Goal: Task Accomplishment & Management: Complete application form

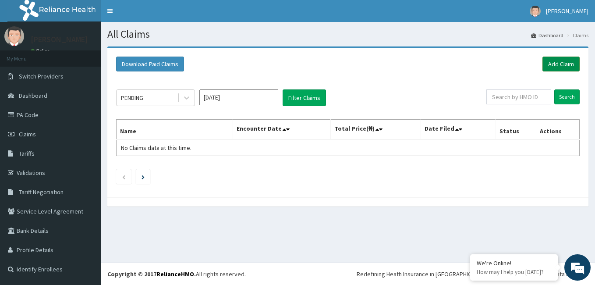
click at [561, 59] on link "Add Claim" at bounding box center [560, 64] width 37 height 15
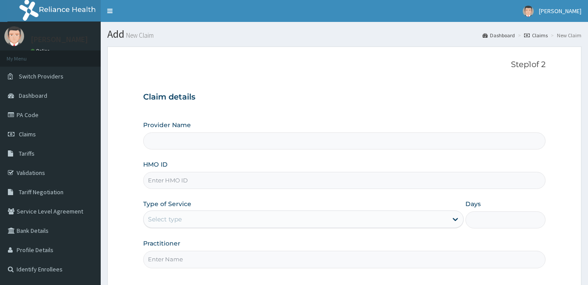
click at [291, 179] on input "HMO ID" at bounding box center [344, 180] width 403 height 17
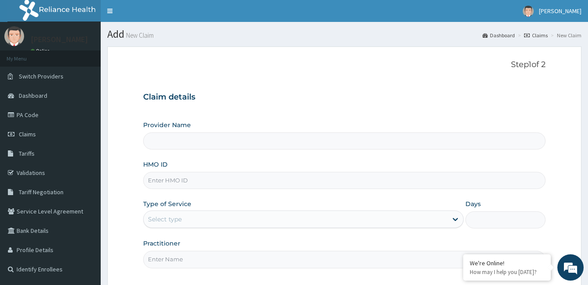
type input "Unity Medical Centre"
type input "tvt/10107/e"
click at [291, 217] on div "Select type" at bounding box center [296, 219] width 304 height 14
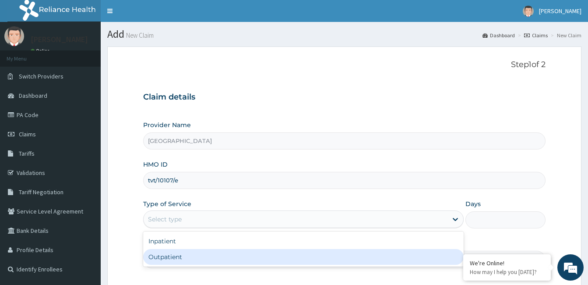
click at [290, 251] on div "Outpatient" at bounding box center [303, 257] width 321 height 16
type input "1"
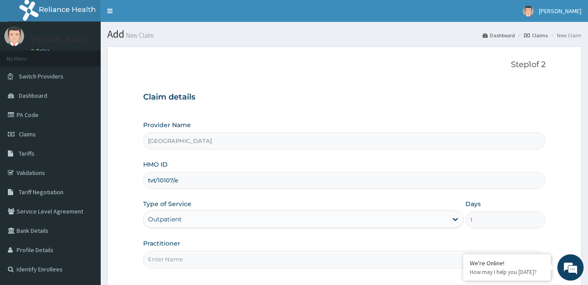
click at [290, 264] on input "Practitioner" at bounding box center [344, 259] width 403 height 17
type input "dr bamidele oluyole"
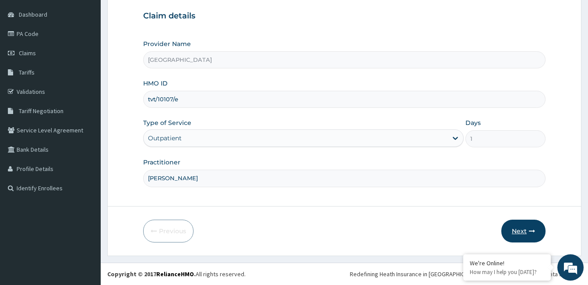
click at [529, 232] on icon "button" at bounding box center [532, 231] width 6 height 6
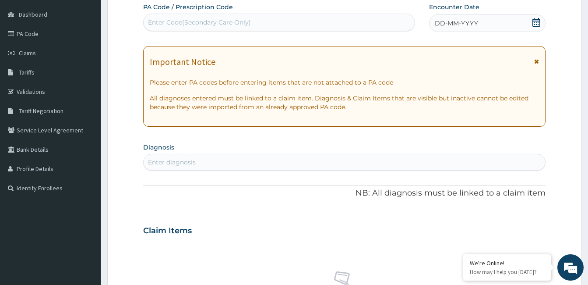
click at [534, 25] on icon at bounding box center [536, 22] width 9 height 9
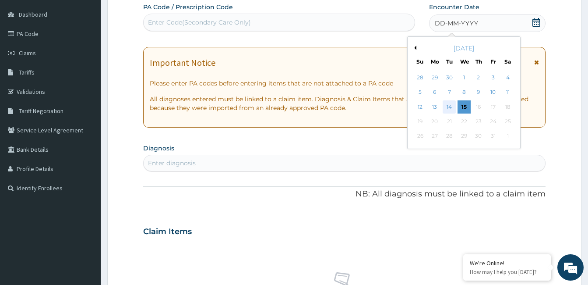
click at [449, 110] on div "14" at bounding box center [449, 106] width 13 height 13
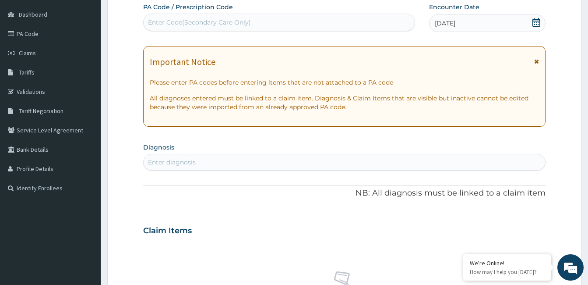
click at [402, 163] on div "Enter diagnosis" at bounding box center [345, 162] width 402 height 14
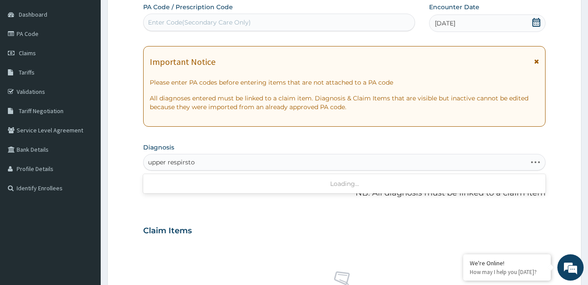
scroll to position [0, 0]
type input "u"
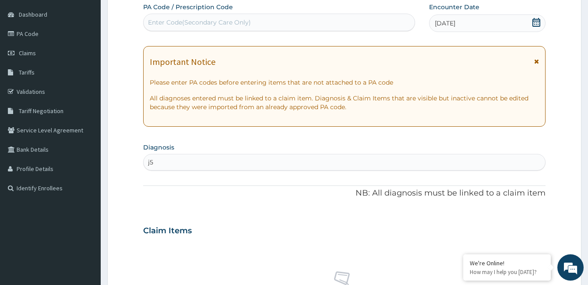
type input "j"
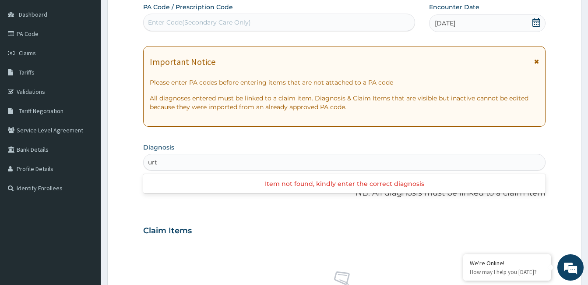
type input "urti"
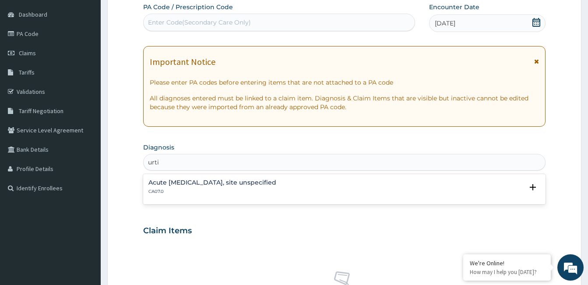
click at [410, 184] on div "Acute upper respiratory infection, site unspecified CA07.0" at bounding box center [344, 186] width 392 height 15
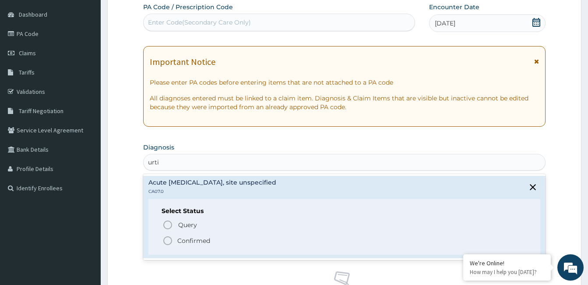
click at [357, 245] on span "Confirmed" at bounding box center [345, 240] width 365 height 11
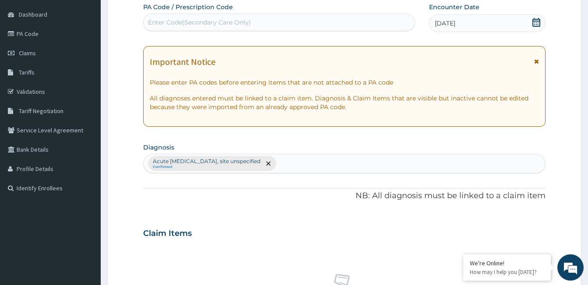
scroll to position [330, 0]
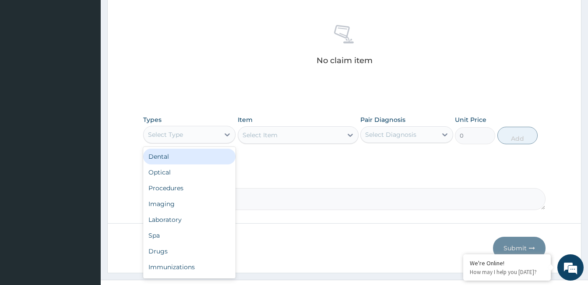
click at [166, 135] on div "Select Type" at bounding box center [165, 134] width 35 height 9
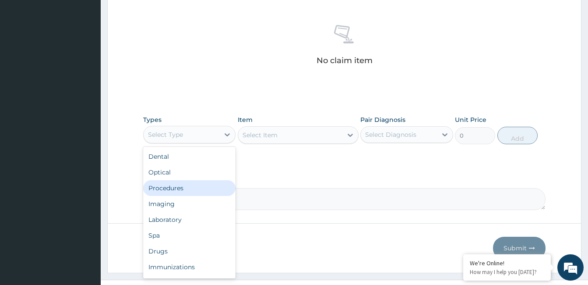
click at [177, 182] on div "Procedures" at bounding box center [189, 188] width 92 height 16
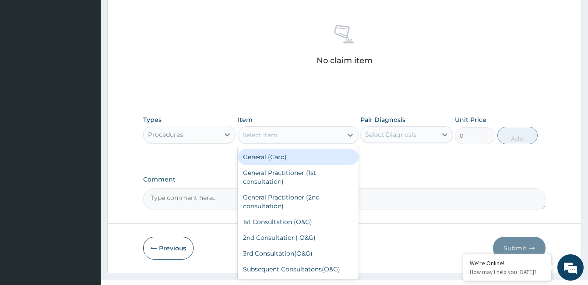
click at [283, 134] on div "Select Item" at bounding box center [290, 135] width 104 height 14
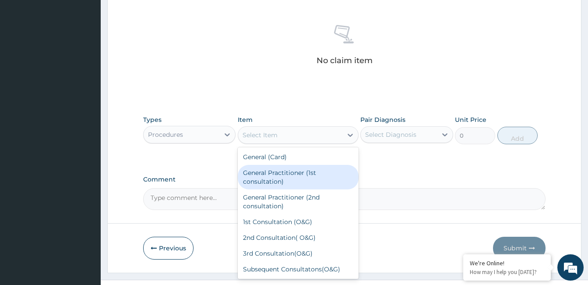
click at [288, 170] on div "General Practitioner (1st consultation)" at bounding box center [298, 177] width 121 height 25
type input "1500"
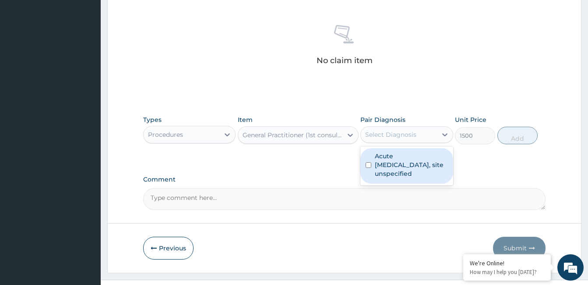
click at [380, 127] on div "Select Diagnosis" at bounding box center [399, 134] width 76 height 14
click at [389, 158] on label "Acute upper respiratory infection, site unspecified" at bounding box center [411, 165] width 73 height 26
checkbox input "true"
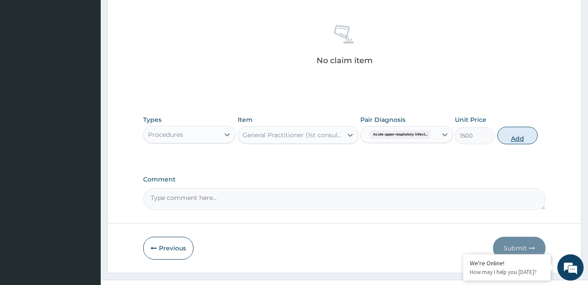
click at [518, 134] on button "Add" at bounding box center [518, 136] width 40 height 18
type input "0"
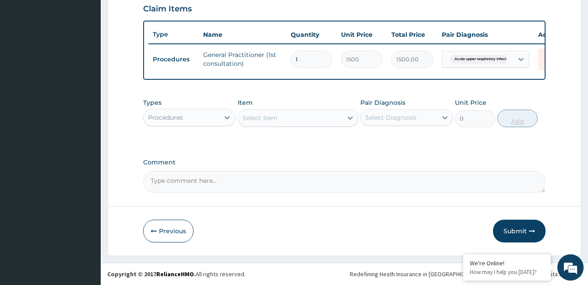
scroll to position [312, 0]
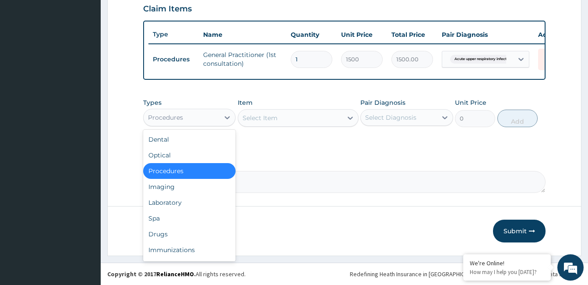
click at [189, 117] on div "Procedures" at bounding box center [182, 117] width 76 height 14
click at [180, 237] on div "Drugs" at bounding box center [189, 234] width 92 height 16
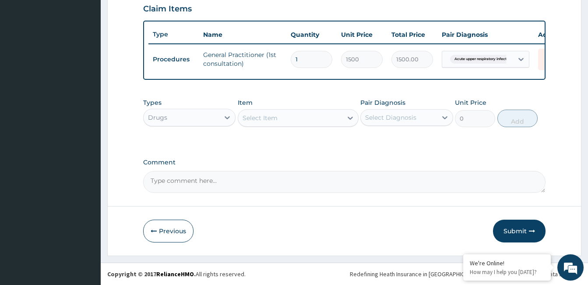
click at [299, 119] on div "Select Item" at bounding box center [290, 118] width 104 height 14
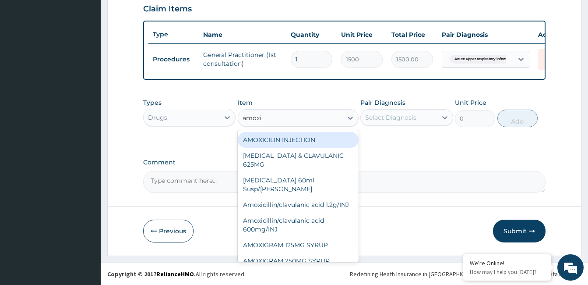
type input "amoxil"
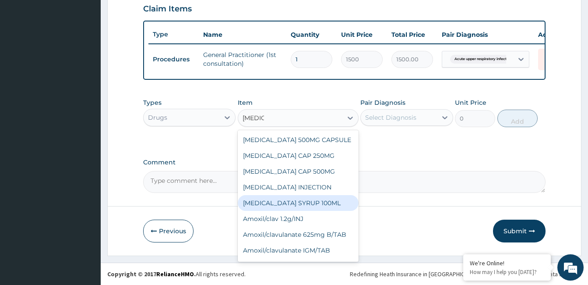
click at [293, 204] on div "AMOXIL SYRUP 100ML" at bounding box center [298, 203] width 121 height 16
type input "412.12"
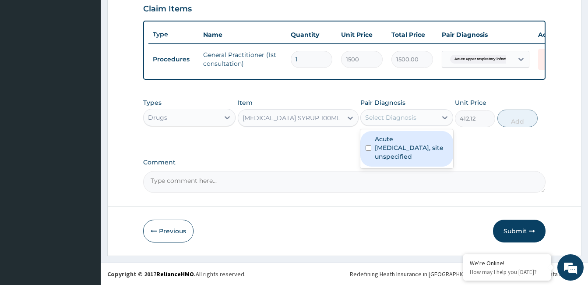
click at [380, 116] on div "Select Diagnosis" at bounding box center [390, 117] width 51 height 9
click at [399, 146] on label "Acute upper respiratory infection, site unspecified" at bounding box center [411, 147] width 73 height 26
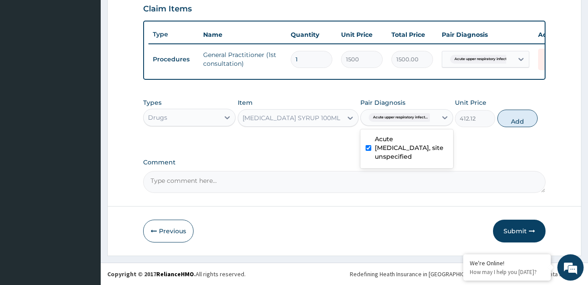
checkbox input "true"
click at [512, 119] on button "Add" at bounding box center [518, 119] width 40 height 18
type input "0"
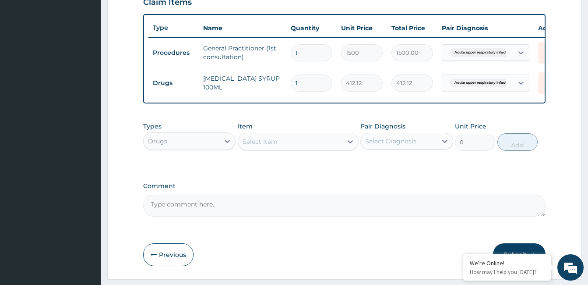
click at [293, 147] on div "Select Item" at bounding box center [290, 141] width 104 height 14
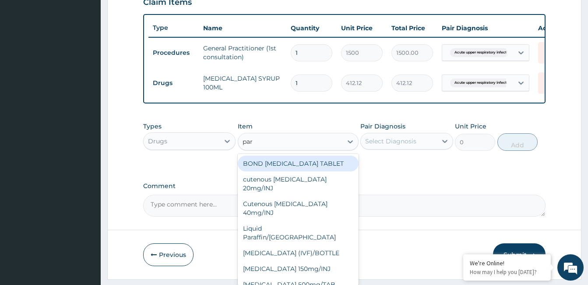
type input "para"
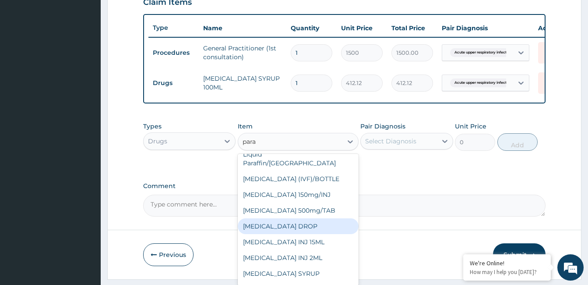
scroll to position [46, 0]
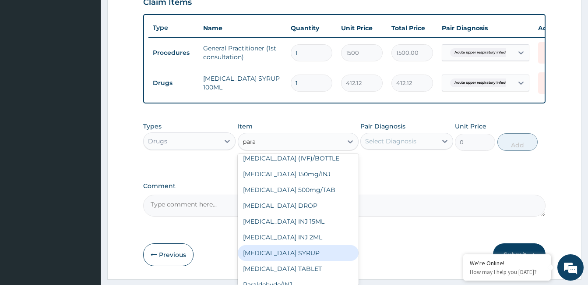
click at [299, 253] on div "PARACETAMOL SYRUP" at bounding box center [298, 253] width 121 height 16
type input "131.25"
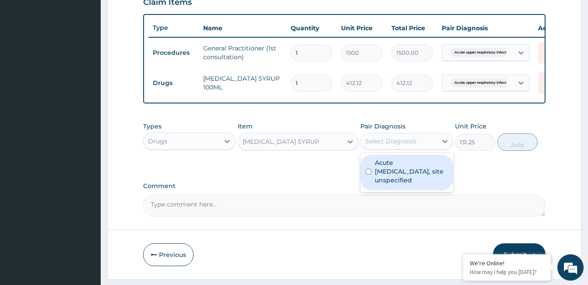
click at [376, 148] on div "Select Diagnosis" at bounding box center [399, 141] width 76 height 14
click at [382, 178] on label "Acute upper respiratory infection, site unspecified" at bounding box center [411, 171] width 73 height 26
checkbox input "true"
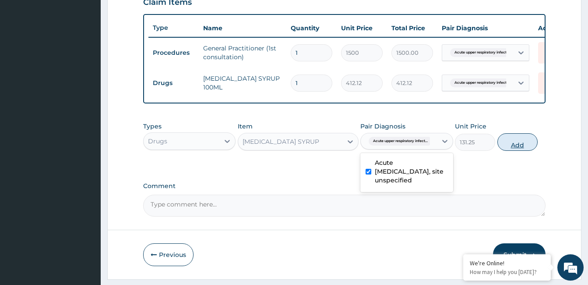
click at [507, 148] on button "Add" at bounding box center [518, 142] width 40 height 18
type input "0"
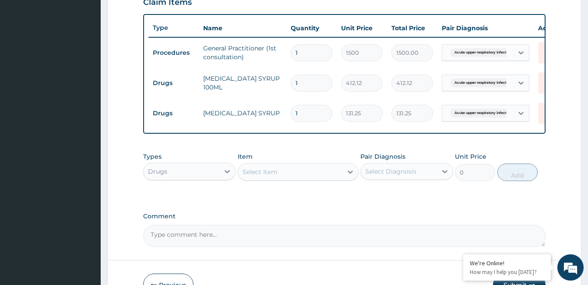
click at [278, 176] on div "Select Item" at bounding box center [290, 172] width 104 height 14
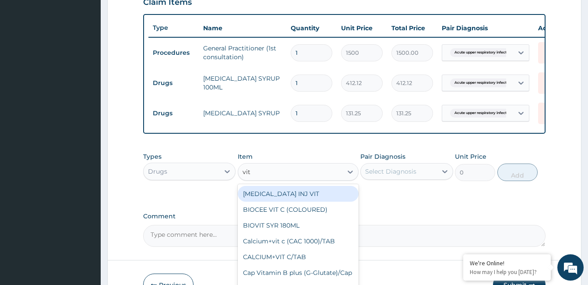
type input "vit c"
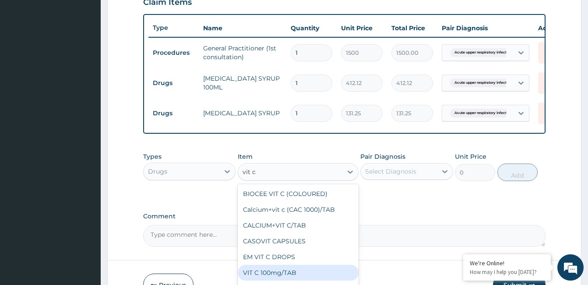
scroll to position [371, 0]
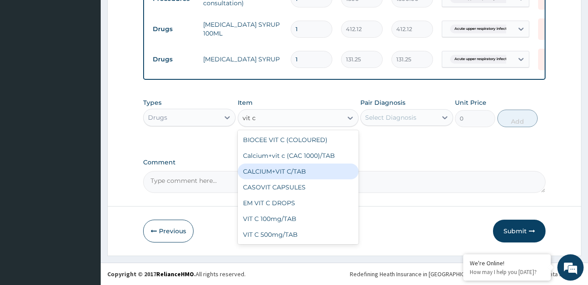
click at [287, 178] on div "CALCIUM+VIT C/TAB" at bounding box center [298, 171] width 121 height 16
type input "52.5"
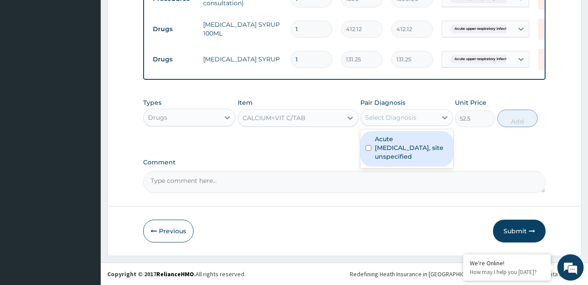
click at [418, 118] on div "Select Diagnosis" at bounding box center [399, 117] width 76 height 14
click at [424, 145] on label "Acute upper respiratory infection, site unspecified" at bounding box center [411, 147] width 73 height 26
checkbox input "true"
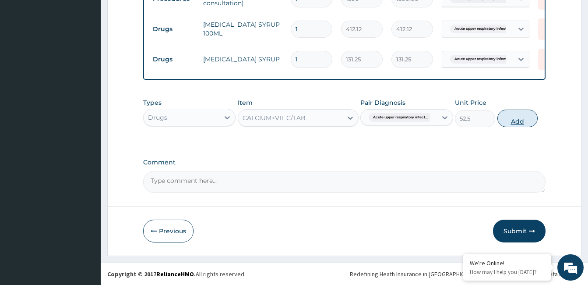
click at [516, 119] on button "Add" at bounding box center [518, 119] width 40 height 18
type input "0"
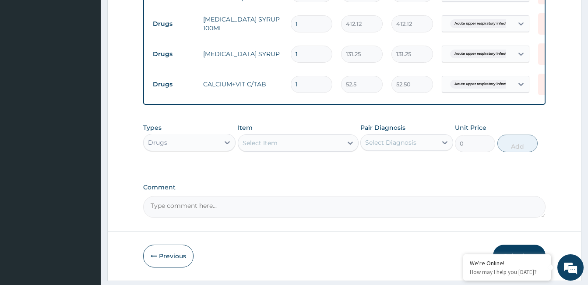
scroll to position [0, 18]
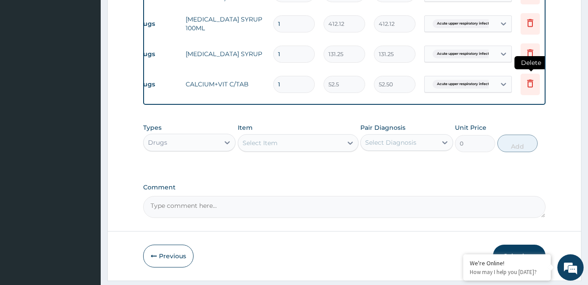
click at [533, 80] on icon at bounding box center [530, 83] width 11 height 11
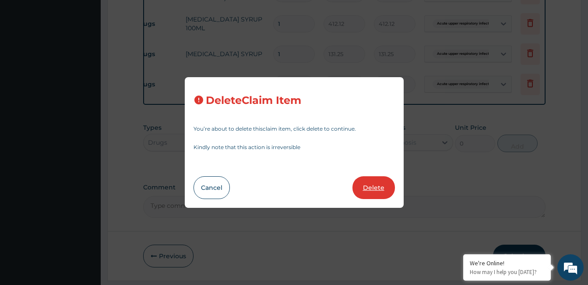
click at [387, 182] on button "Delete" at bounding box center [374, 187] width 42 height 23
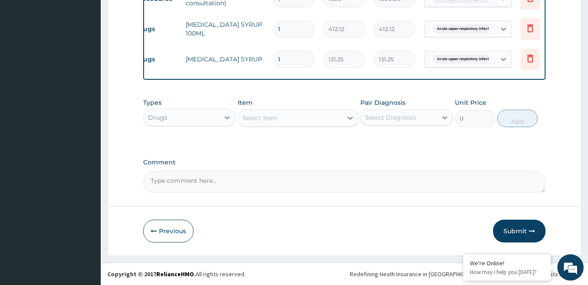
click at [313, 117] on div "Select Item" at bounding box center [290, 118] width 104 height 14
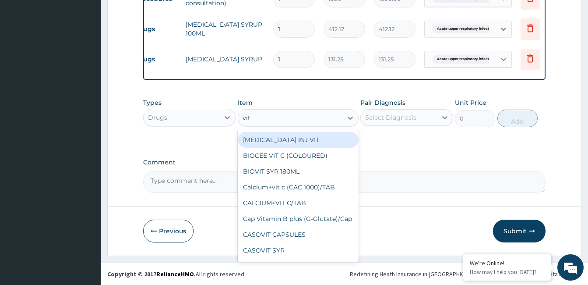
type input "vit c"
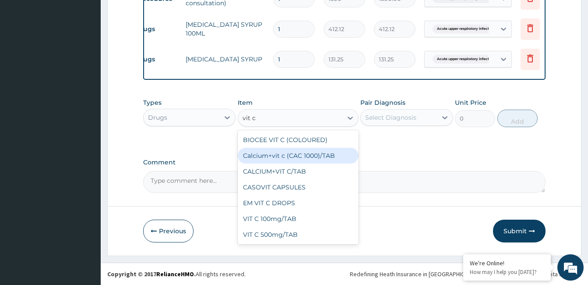
click at [316, 148] on div "Calcium+vit c (CAC 1000)/TAB" at bounding box center [298, 156] width 121 height 16
type input "78.75"
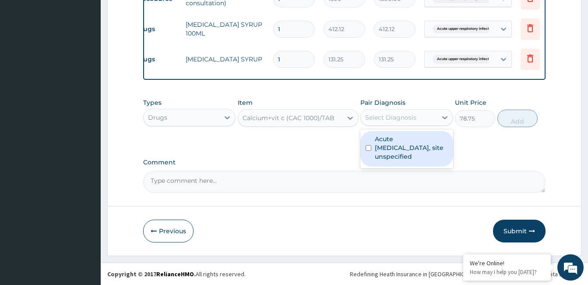
click at [373, 113] on div "Select Diagnosis" at bounding box center [399, 117] width 76 height 14
click at [397, 163] on div "Acute upper respiratory infection, site unspecified" at bounding box center [407, 148] width 92 height 35
checkbox input "true"
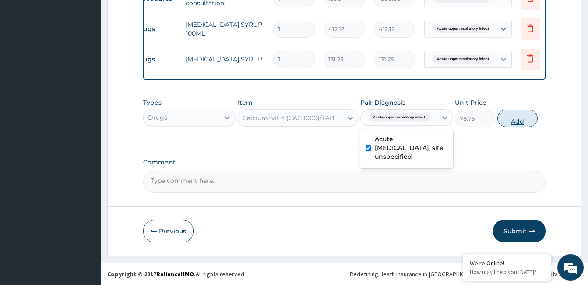
click at [513, 117] on button "Add" at bounding box center [518, 119] width 40 height 18
type input "0"
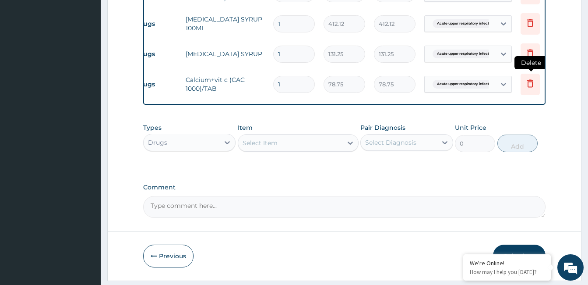
click at [528, 85] on icon at bounding box center [530, 83] width 6 height 8
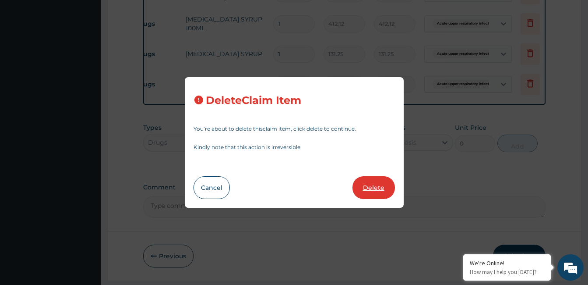
click at [379, 188] on button "Delete" at bounding box center [374, 187] width 42 height 23
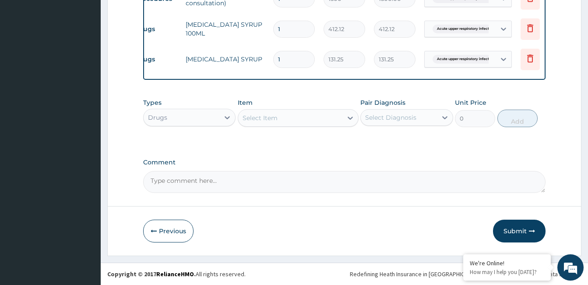
click at [308, 118] on div "Select Item" at bounding box center [290, 118] width 104 height 14
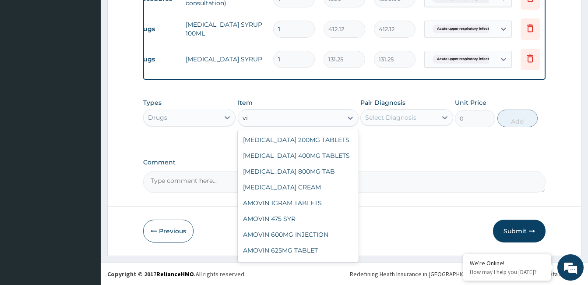
type input "v"
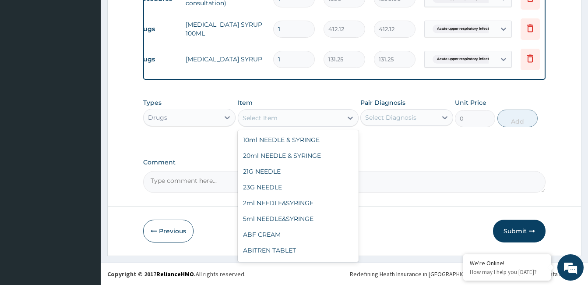
type input "s"
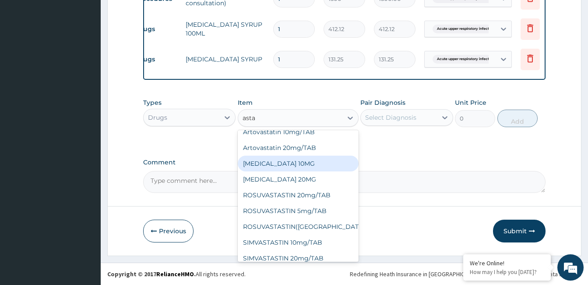
scroll to position [0, 0]
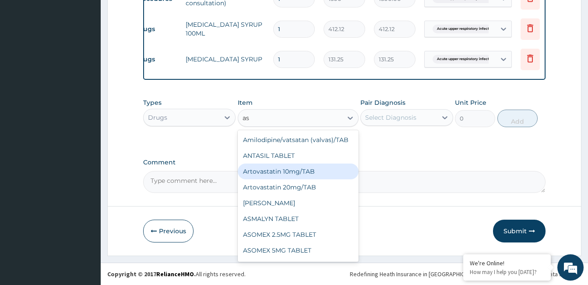
type input "a"
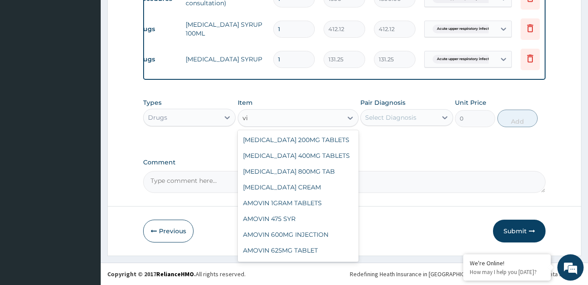
type input "v"
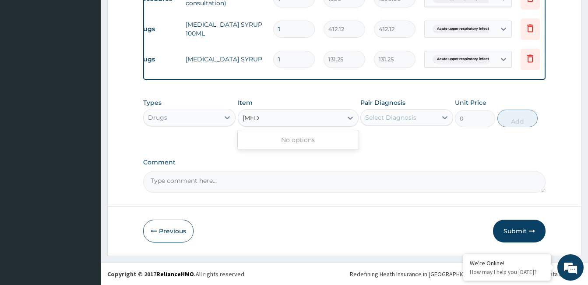
type input "ascorb"
click at [278, 120] on div "Select Item" at bounding box center [290, 118] width 104 height 14
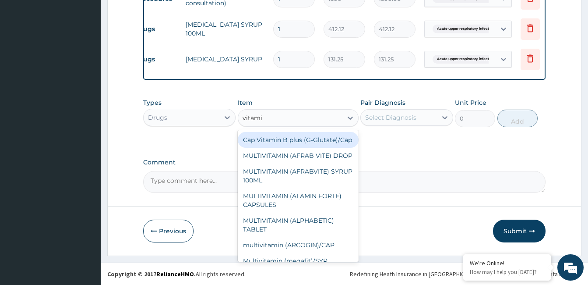
type input "vitamin"
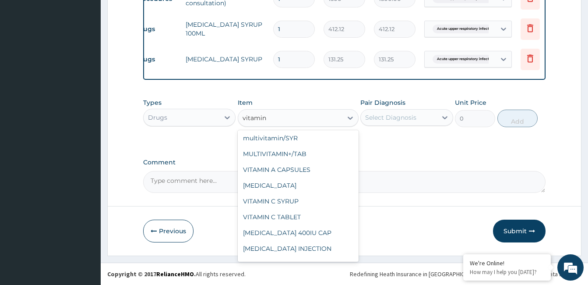
scroll to position [263, 0]
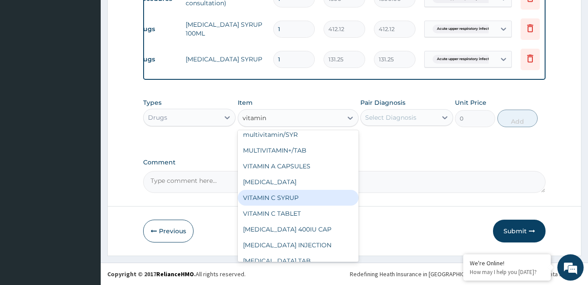
click at [296, 205] on div "VITAMIN C SYRUP" at bounding box center [298, 198] width 121 height 16
type input "131.25"
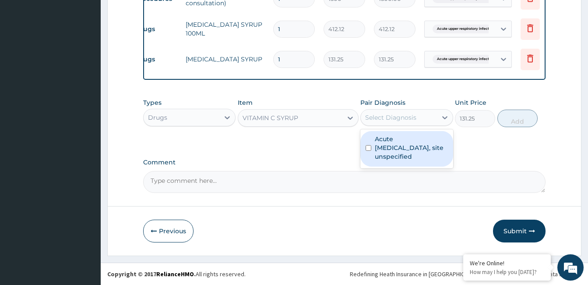
click at [415, 120] on div "Select Diagnosis" at bounding box center [390, 117] width 51 height 9
click at [374, 151] on div "Acute upper respiratory infection, site unspecified" at bounding box center [407, 148] width 92 height 35
checkbox input "true"
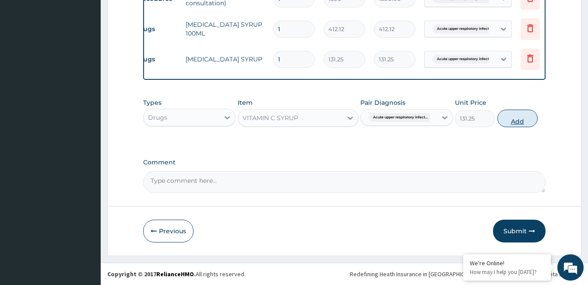
click at [511, 123] on button "Add" at bounding box center [518, 119] width 40 height 18
type input "0"
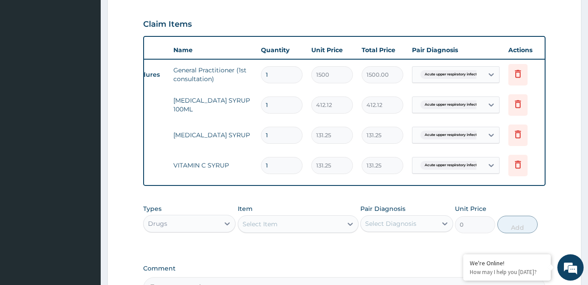
scroll to position [403, 0]
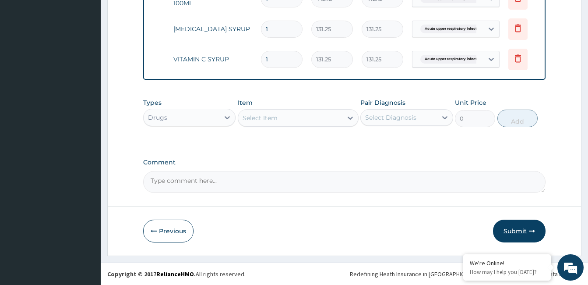
click at [512, 226] on button "Submit" at bounding box center [519, 230] width 53 height 23
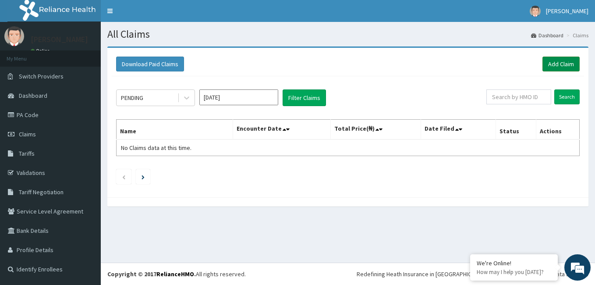
click at [565, 63] on link "Add Claim" at bounding box center [560, 64] width 37 height 15
click at [566, 63] on link "Add Claim" at bounding box center [560, 64] width 37 height 15
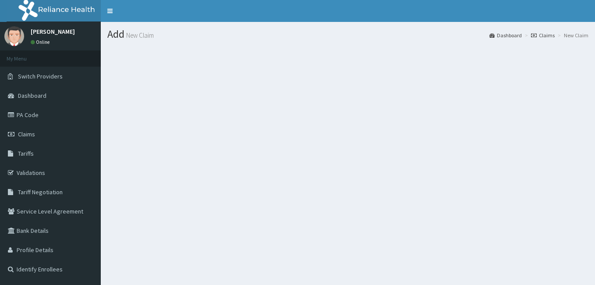
click at [494, 35] on link "Dashboard" at bounding box center [505, 35] width 32 height 7
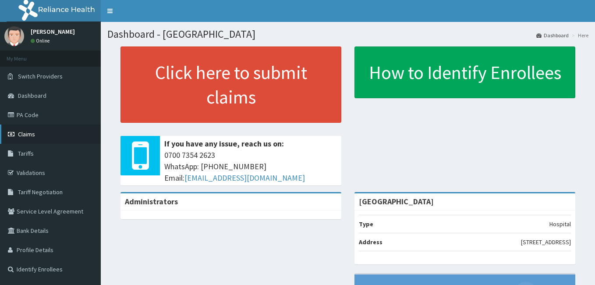
click at [58, 127] on link "Claims" at bounding box center [50, 133] width 101 height 19
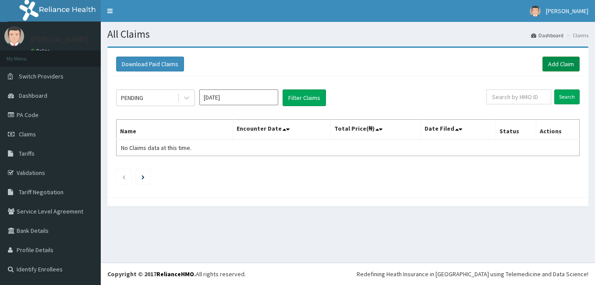
click at [561, 62] on link "Add Claim" at bounding box center [560, 64] width 37 height 15
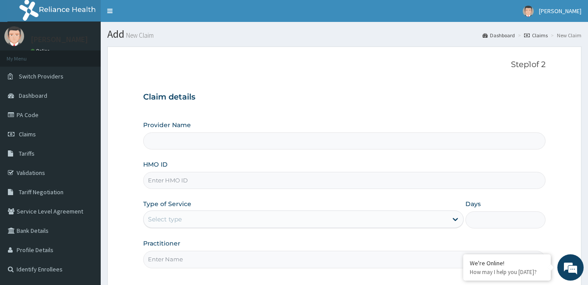
type input "[GEOGRAPHIC_DATA]"
click at [346, 175] on input "HMO ID" at bounding box center [344, 180] width 403 height 17
type input "fmp/10343/a"
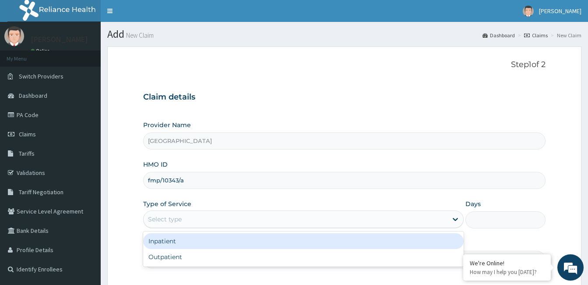
click at [338, 223] on div "Select type" at bounding box center [296, 219] width 304 height 14
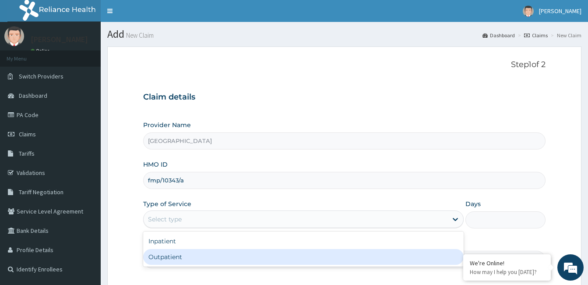
click at [337, 254] on div "Outpatient" at bounding box center [303, 257] width 321 height 16
type input "1"
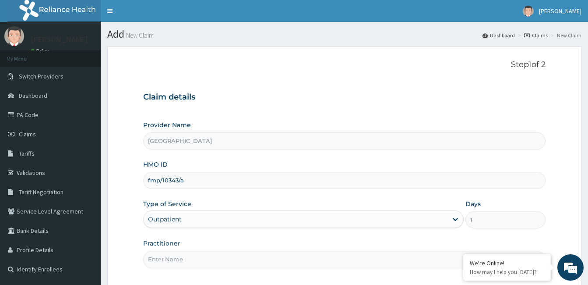
click at [335, 258] on input "Practitioner" at bounding box center [344, 259] width 403 height 17
type input "Dr Bamidele Oluyole"
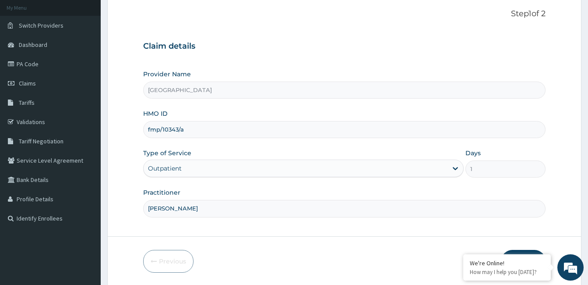
scroll to position [81, 0]
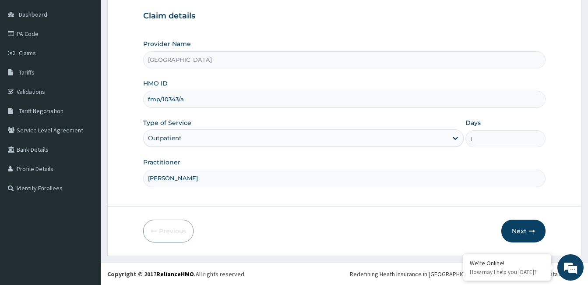
click at [525, 232] on button "Next" at bounding box center [524, 230] width 44 height 23
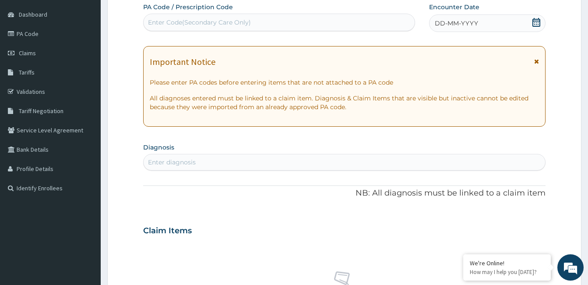
click at [532, 21] on icon at bounding box center [536, 22] width 9 height 9
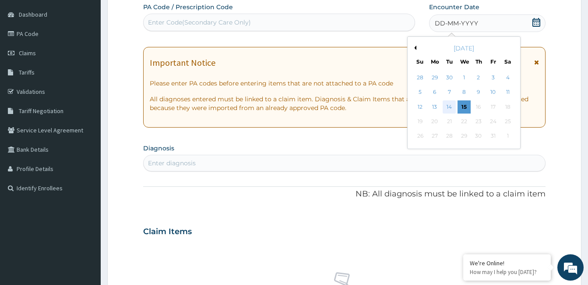
click at [453, 105] on div "14" at bounding box center [449, 106] width 13 height 13
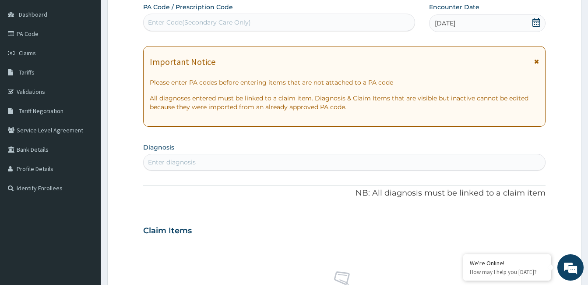
click at [336, 170] on div "Enter diagnosis" at bounding box center [344, 162] width 403 height 17
click at [338, 163] on div "Enter diagnosis" at bounding box center [345, 162] width 402 height 14
type input "osteoarth"
click at [305, 228] on div "Claim Items" at bounding box center [344, 228] width 403 height 23
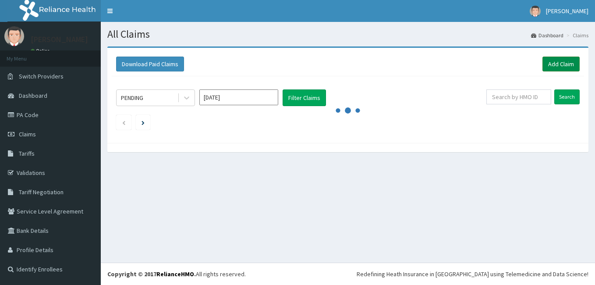
click at [570, 70] on link "Add Claim" at bounding box center [560, 64] width 37 height 15
click at [569, 67] on link "Add Claim" at bounding box center [560, 64] width 37 height 15
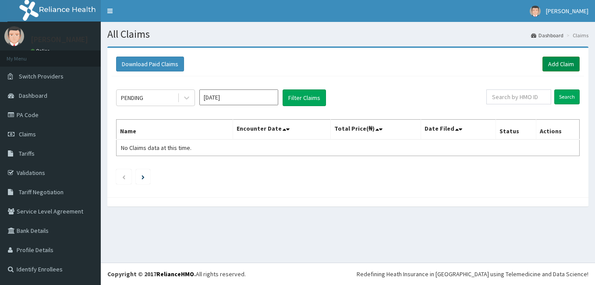
click at [569, 67] on link "Add Claim" at bounding box center [560, 64] width 37 height 15
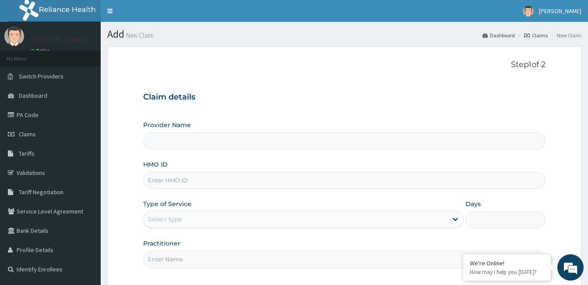
type input "[GEOGRAPHIC_DATA]"
click at [246, 183] on input "HMO ID" at bounding box center [344, 180] width 403 height 17
type input "fmp/10201/d"
click at [279, 217] on div "Select type" at bounding box center [296, 219] width 304 height 14
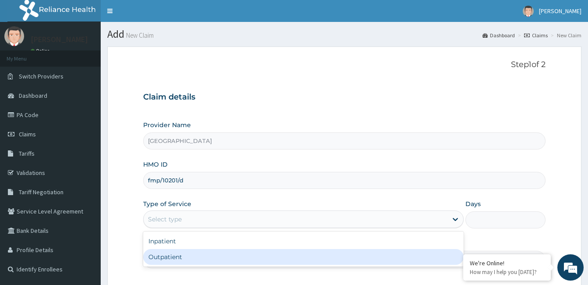
click at [277, 251] on div "Outpatient" at bounding box center [303, 257] width 321 height 16
type input "1"
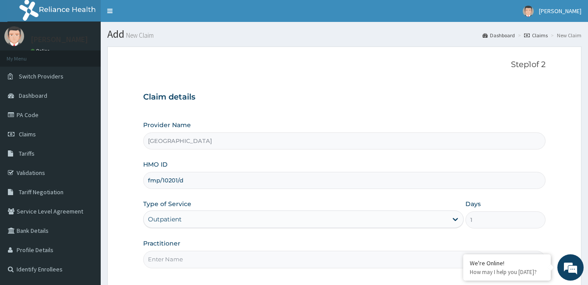
click at [274, 258] on input "Practitioner" at bounding box center [344, 259] width 403 height 17
type input "dr bamidele oluyole"
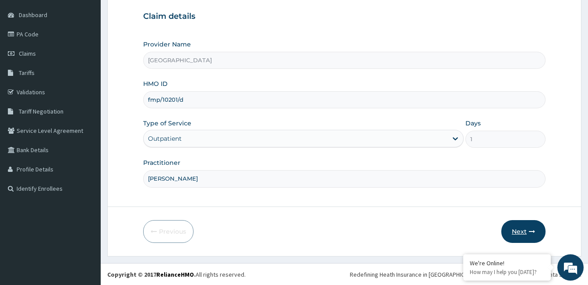
click at [534, 224] on button "Next" at bounding box center [524, 231] width 44 height 23
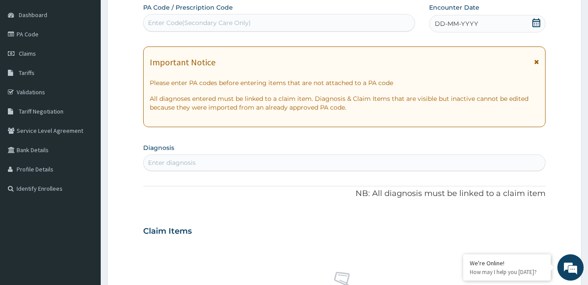
click at [531, 23] on div "DD-MM-YYYY" at bounding box center [487, 24] width 117 height 18
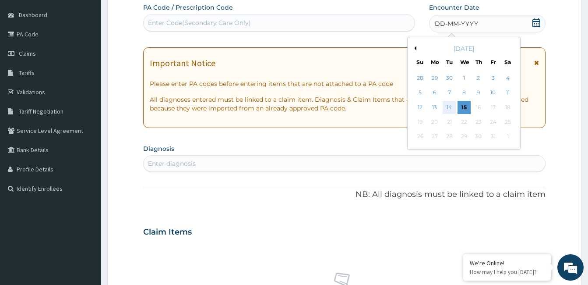
click at [449, 106] on div "14" at bounding box center [449, 107] width 13 height 13
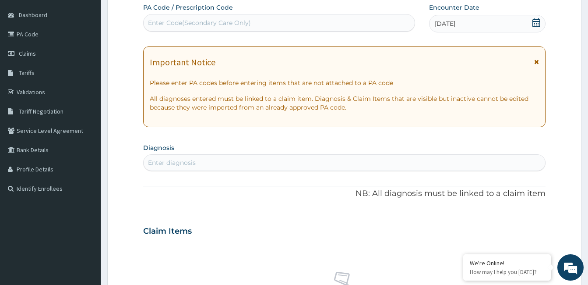
click at [449, 106] on p "All diagnoses entered must be linked to a claim item. Diagnosis & Claim Items t…" at bounding box center [344, 103] width 389 height 18
click at [386, 157] on div "Enter diagnosis" at bounding box center [345, 163] width 402 height 14
type input "malaria"
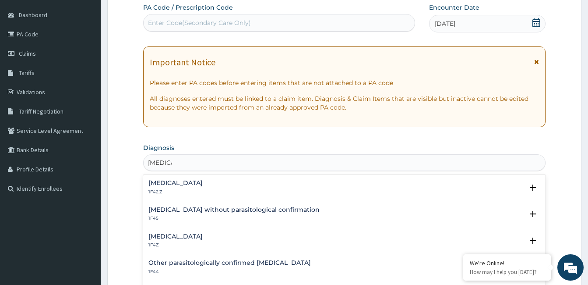
click at [199, 243] on p "1F4Z" at bounding box center [175, 245] width 54 height 6
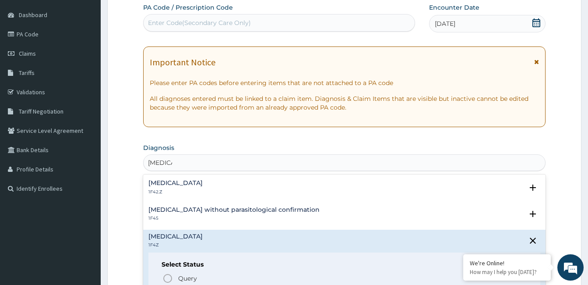
scroll to position [329, 0]
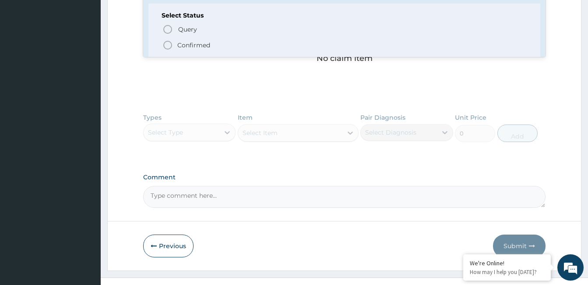
click at [195, 42] on p "Confirmed" at bounding box center [193, 45] width 33 height 9
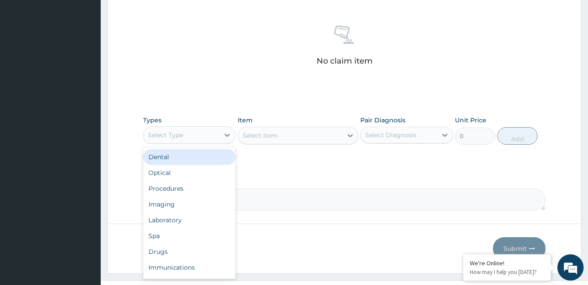
click at [211, 133] on div "Select Type" at bounding box center [182, 135] width 76 height 14
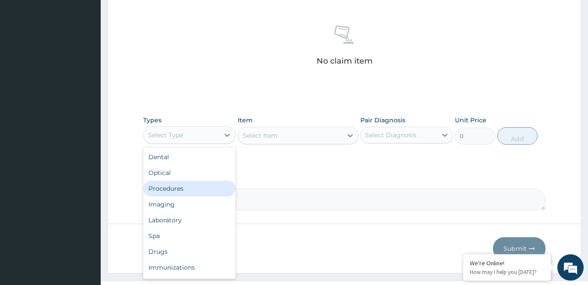
click at [201, 192] on div "Procedures" at bounding box center [189, 188] width 92 height 16
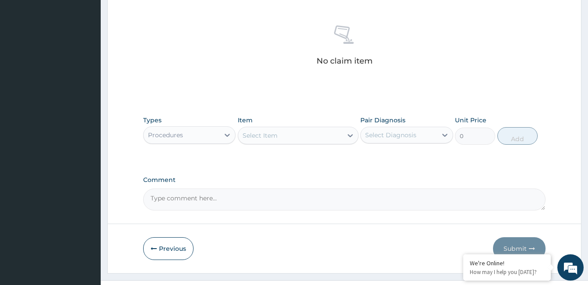
click at [260, 134] on div "Select Item" at bounding box center [260, 135] width 35 height 9
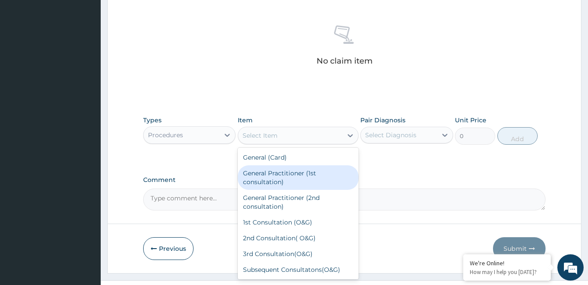
click at [277, 183] on div "General Practitioner (1st consultation)" at bounding box center [298, 177] width 121 height 25
type input "1500"
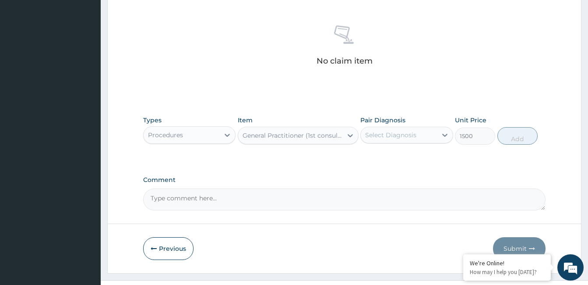
click at [407, 139] on div "Select Diagnosis" at bounding box center [399, 135] width 76 height 14
click at [407, 152] on label "Malaria, unspecified" at bounding box center [402, 156] width 54 height 9
checkbox input "true"
click at [501, 135] on button "Add" at bounding box center [518, 136] width 40 height 18
type input "0"
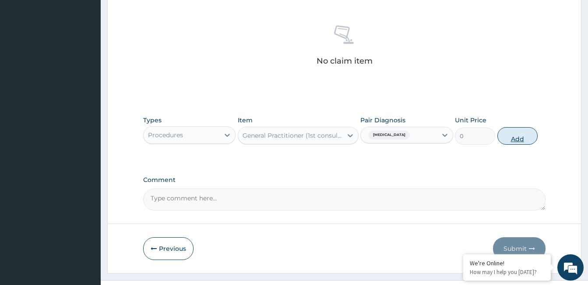
scroll to position [312, 0]
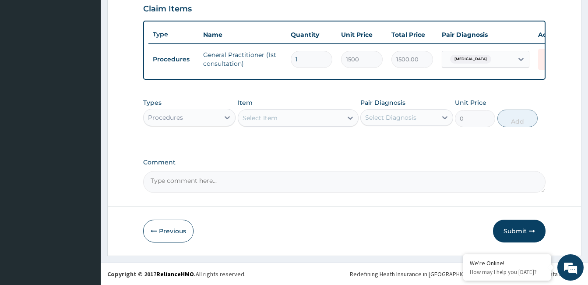
click at [197, 122] on div "Procedures" at bounding box center [182, 117] width 76 height 14
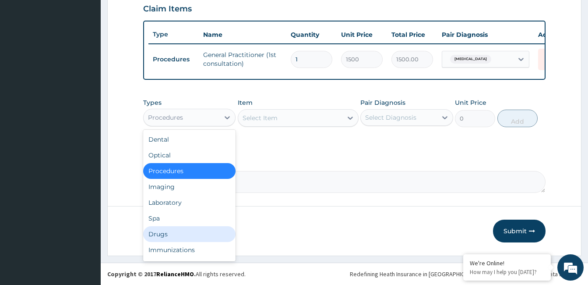
click at [192, 237] on div "Drugs" at bounding box center [189, 234] width 92 height 16
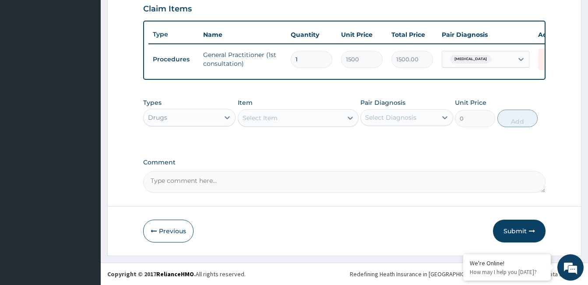
click at [323, 115] on div "Select Item" at bounding box center [290, 118] width 104 height 14
type input "parac"
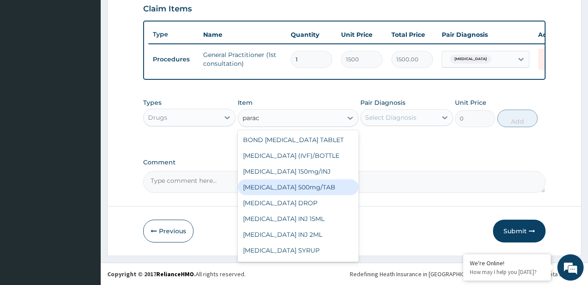
click at [284, 189] on div "PARACETAMOL 500mg/TAB" at bounding box center [298, 187] width 121 height 16
type input "5.25"
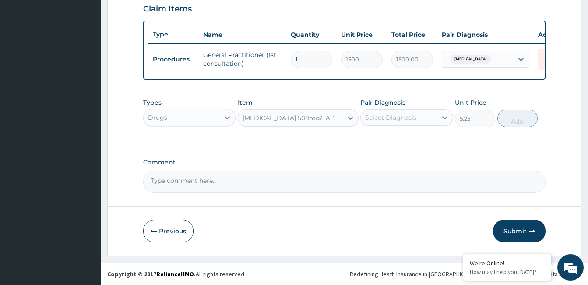
click at [418, 114] on div "Select Diagnosis" at bounding box center [399, 117] width 76 height 14
click at [418, 134] on label "Malaria, unspecified" at bounding box center [402, 138] width 54 height 9
checkbox input "true"
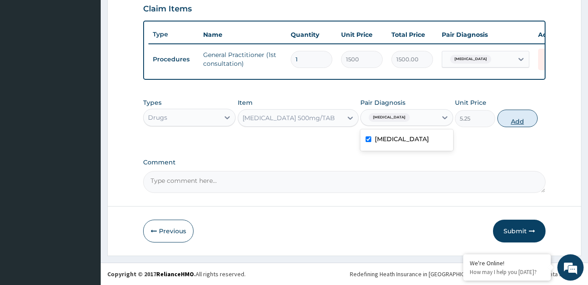
click at [510, 115] on button "Add" at bounding box center [518, 119] width 40 height 18
type input "0"
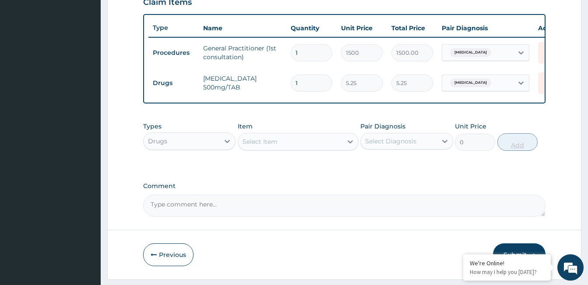
type input "18"
type input "94.50"
type input "18"
click at [309, 148] on div "Select Item" at bounding box center [290, 141] width 104 height 14
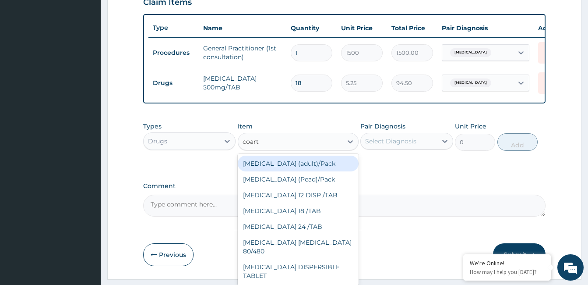
type input "coarte"
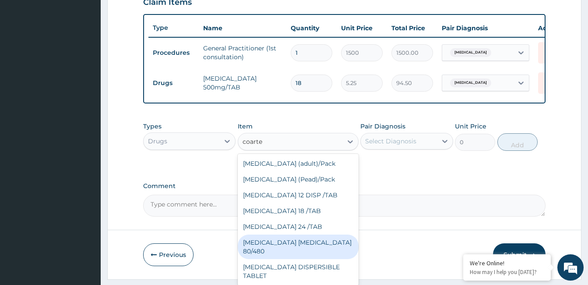
click at [301, 244] on div "COARTEM D TAB 80/480" at bounding box center [298, 246] width 121 height 25
type input "866.25"
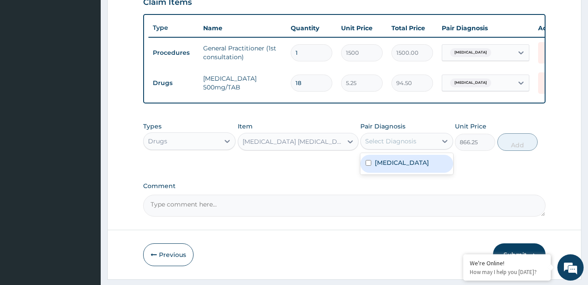
click at [416, 142] on div "Select Diagnosis" at bounding box center [399, 141] width 76 height 14
click at [417, 161] on div "Malaria, unspecified" at bounding box center [407, 164] width 92 height 18
checkbox input "true"
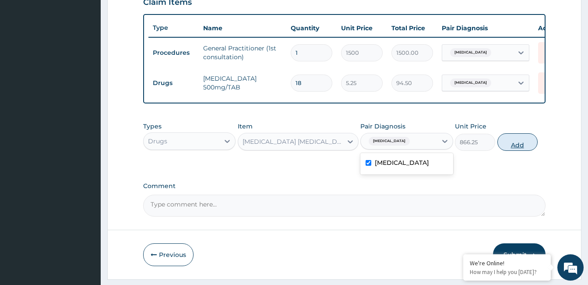
click at [518, 147] on button "Add" at bounding box center [518, 142] width 40 height 18
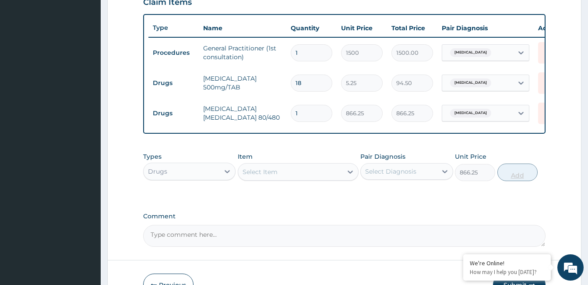
type input "0"
click at [272, 170] on div "Select Item" at bounding box center [298, 172] width 121 height 18
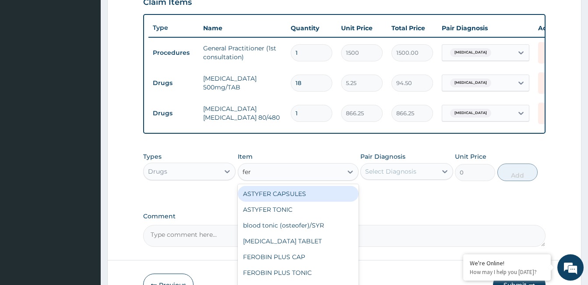
type input "ferr"
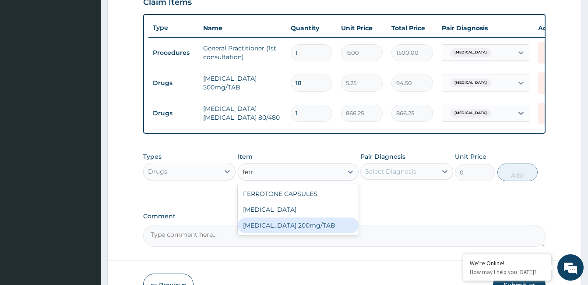
click at [256, 230] on div "FERROUS SULPHATE 200mg/TAB" at bounding box center [298, 225] width 121 height 16
type input "3.15"
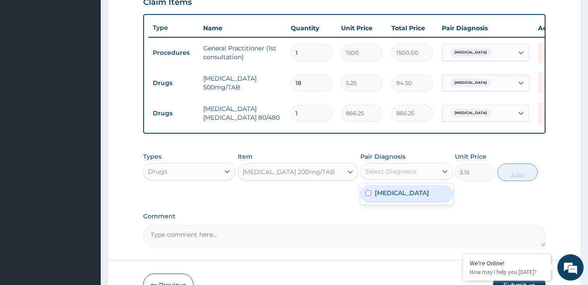
click at [385, 176] on div "Select Diagnosis" at bounding box center [390, 171] width 51 height 9
click at [388, 203] on div "Malaria, unspecified" at bounding box center [407, 194] width 92 height 18
checkbox input "true"
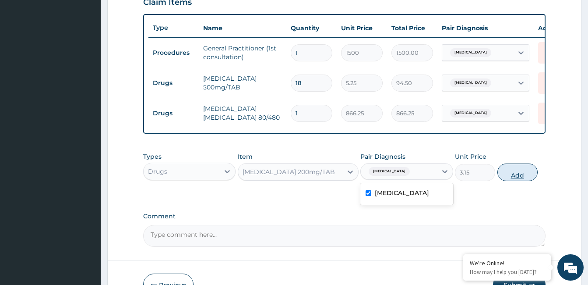
click at [515, 174] on button "Add" at bounding box center [518, 172] width 40 height 18
type input "0"
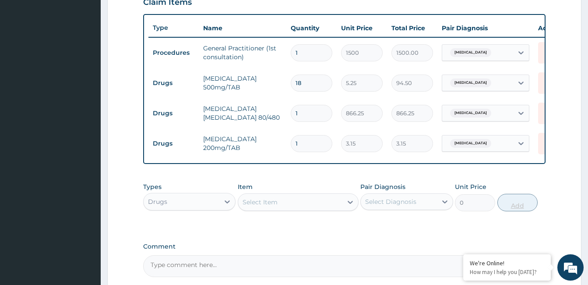
type input "15"
type input "47.25"
type input "15"
click at [295, 211] on div "Select Item" at bounding box center [298, 202] width 121 height 18
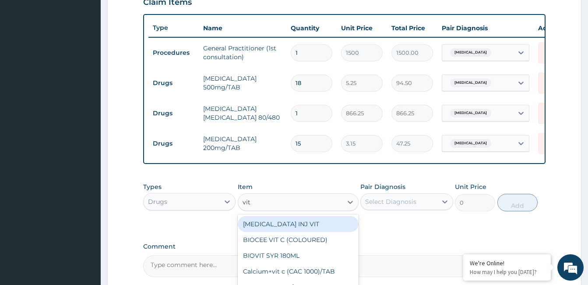
type input "vit b"
click at [292, 232] on div "VIT B.co/TAB" at bounding box center [298, 224] width 121 height 16
type input "13.12"
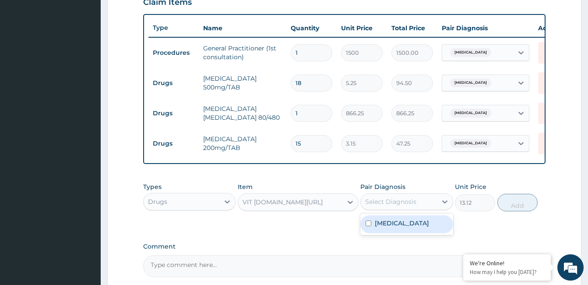
click at [414, 206] on div "Select Diagnosis" at bounding box center [390, 201] width 51 height 9
click at [414, 221] on div "Malaria, unspecified" at bounding box center [407, 223] width 92 height 21
click at [414, 225] on label "Malaria, unspecified" at bounding box center [402, 223] width 54 height 9
checkbox input "true"
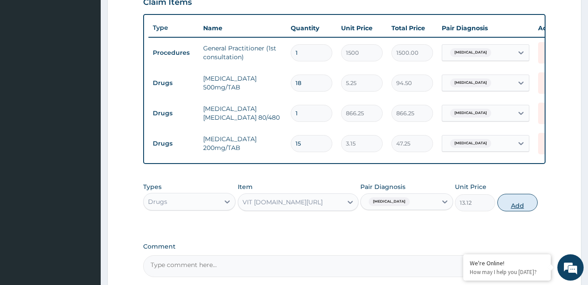
click at [499, 205] on button "Add" at bounding box center [518, 203] width 40 height 18
type input "0"
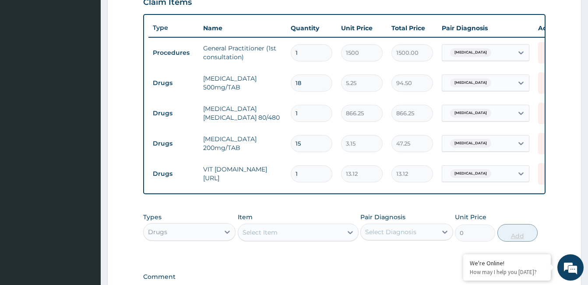
type input "15"
type input "196.80"
type input "15"
click at [199, 238] on div "Drugs" at bounding box center [182, 232] width 76 height 14
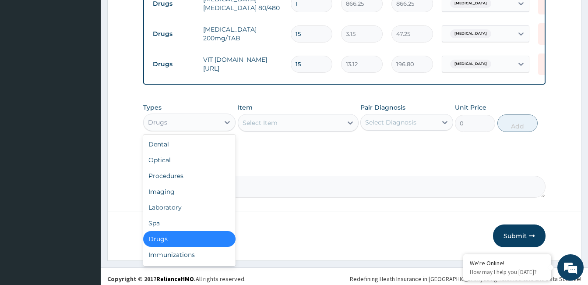
scroll to position [433, 0]
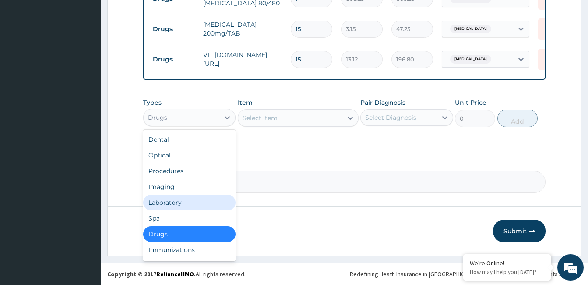
click at [201, 208] on div "Laboratory" at bounding box center [189, 202] width 92 height 16
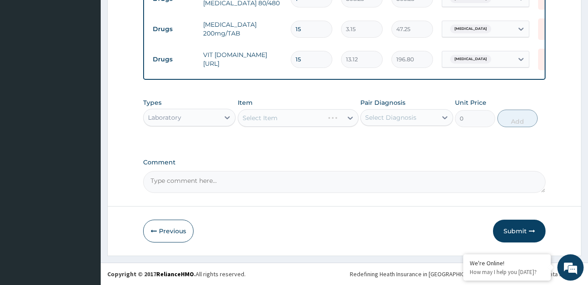
click at [286, 113] on div "Select Item" at bounding box center [298, 118] width 121 height 18
click at [294, 114] on div "Select Item" at bounding box center [298, 118] width 121 height 18
click at [296, 118] on div "Select Item" at bounding box center [290, 118] width 104 height 14
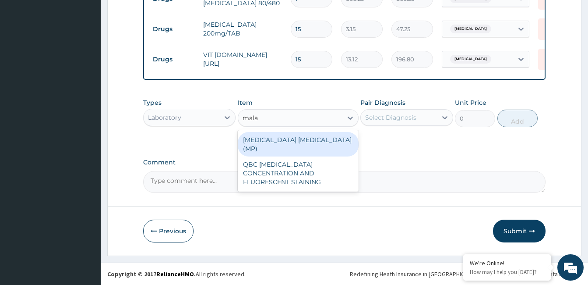
type input "malar"
click at [296, 138] on div "MALARIA PARASITE (MP)" at bounding box center [298, 144] width 121 height 25
type input "560"
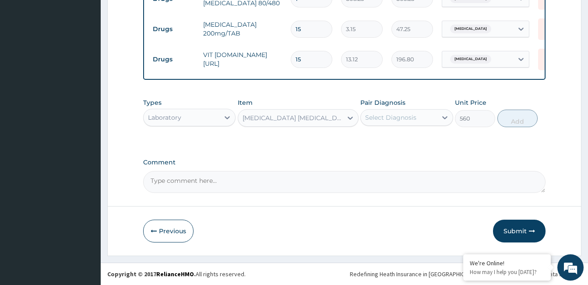
click at [414, 110] on div "Select Diagnosis" at bounding box center [407, 117] width 92 height 17
click at [413, 140] on label "Malaria, unspecified" at bounding box center [402, 138] width 54 height 9
checkbox input "true"
click at [509, 113] on button "Add" at bounding box center [518, 119] width 40 height 18
type input "0"
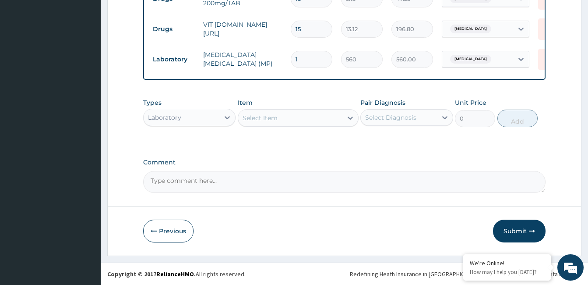
scroll to position [463, 0]
click at [523, 227] on button "Submit" at bounding box center [519, 230] width 53 height 23
